Goal: Task Accomplishment & Management: Manage account settings

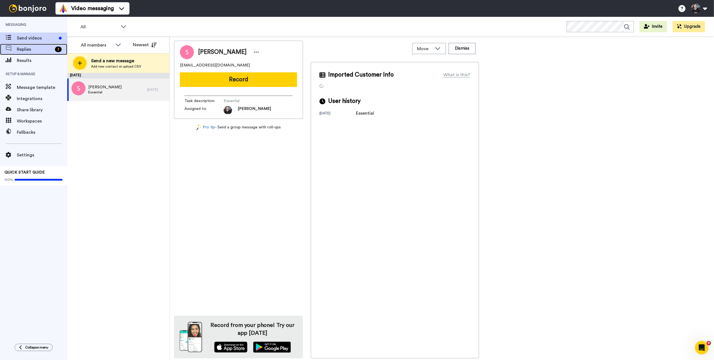
click at [43, 50] on span "Replies" at bounding box center [35, 49] width 36 height 7
